Goal: Navigation & Orientation: Go to known website

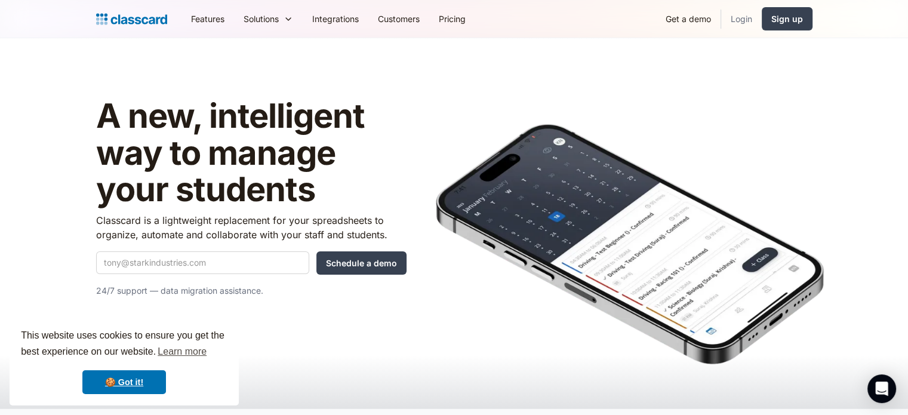
click at [742, 16] on link "Login" at bounding box center [741, 18] width 41 height 27
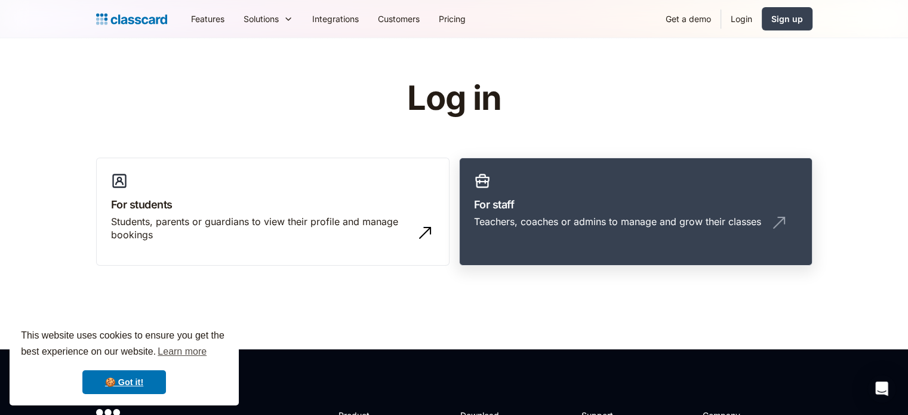
click at [602, 245] on link "For staff Teachers, coaches or admins to manage and grow their classes" at bounding box center [635, 212] width 353 height 109
